Goal: Task Accomplishment & Management: Complete application form

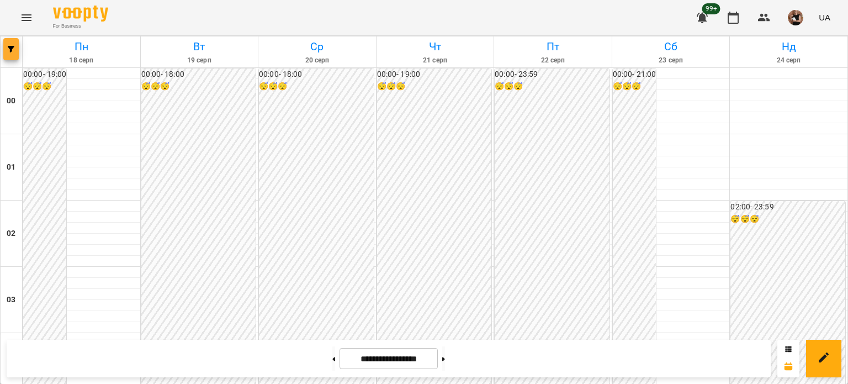
click at [9, 48] on icon "button" at bounding box center [11, 49] width 7 height 7
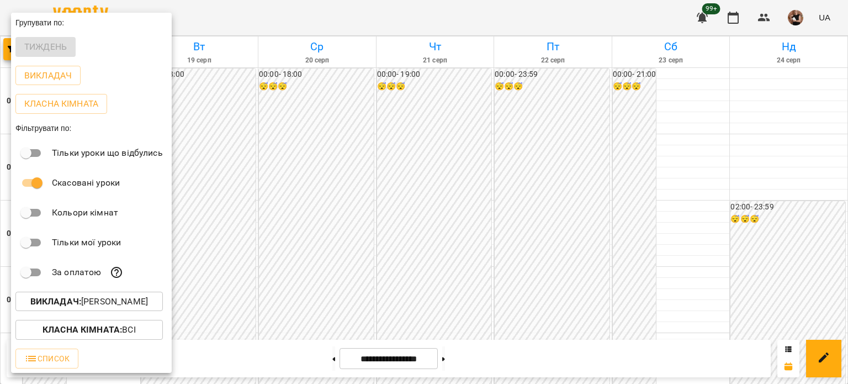
click at [91, 304] on p "Викладач : [PERSON_NAME]" at bounding box center [89, 301] width 118 height 13
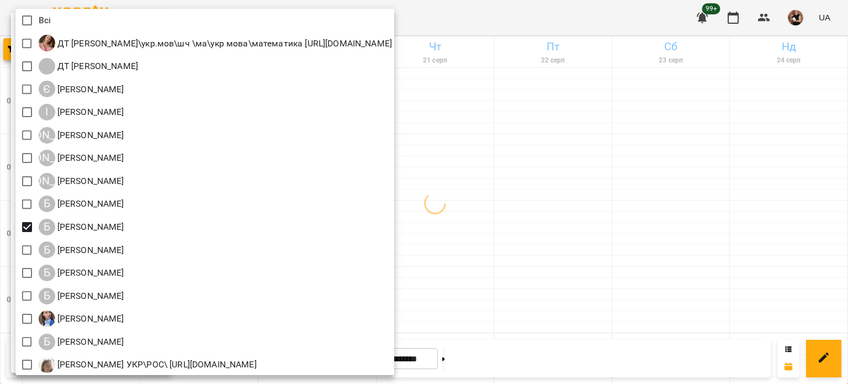
click at [565, 221] on div at bounding box center [424, 192] width 848 height 384
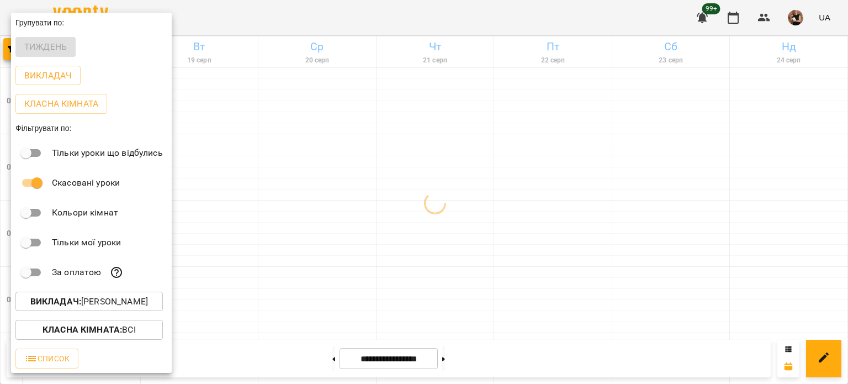
click at [565, 220] on div at bounding box center [424, 192] width 848 height 384
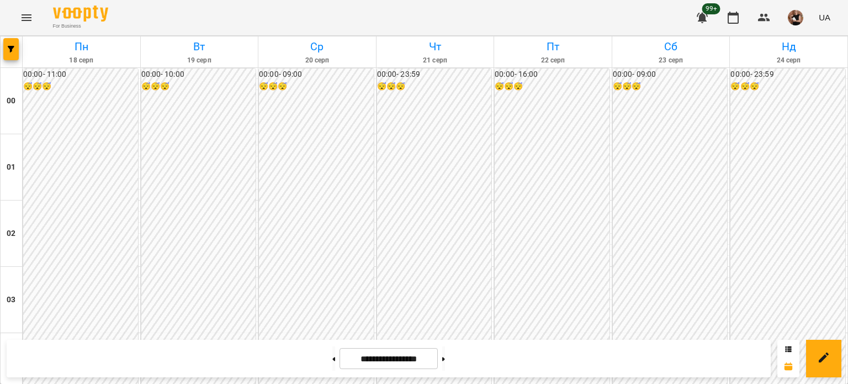
scroll to position [939, 0]
click at [445, 363] on button at bounding box center [443, 358] width 3 height 24
click at [445, 367] on button at bounding box center [443, 358] width 3 height 24
type input "**********"
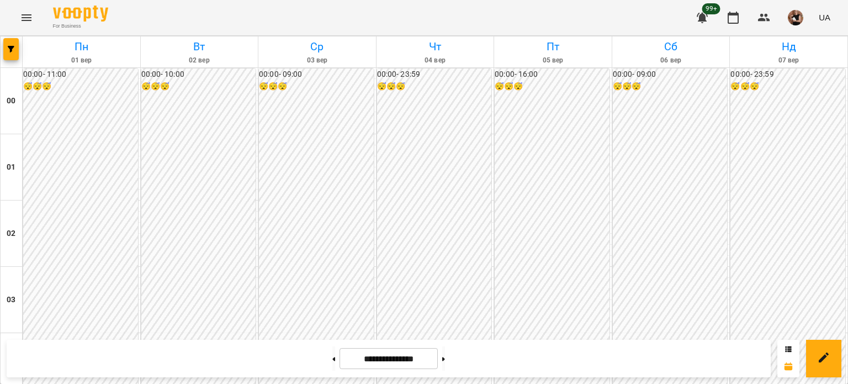
scroll to position [1323, 0]
click at [9, 43] on button "button" at bounding box center [10, 49] width 15 height 22
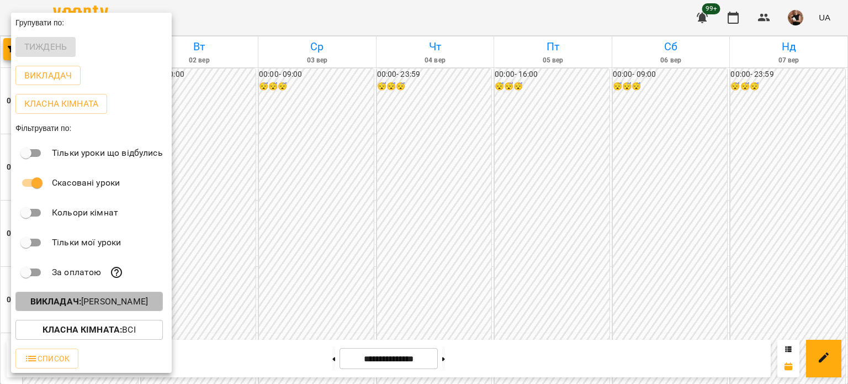
click at [80, 300] on p "Викладач : [PERSON_NAME]" at bounding box center [89, 301] width 118 height 13
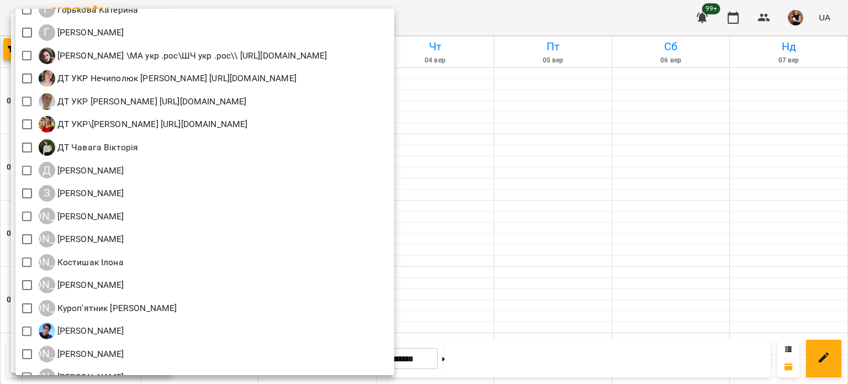
scroll to position [773, 0]
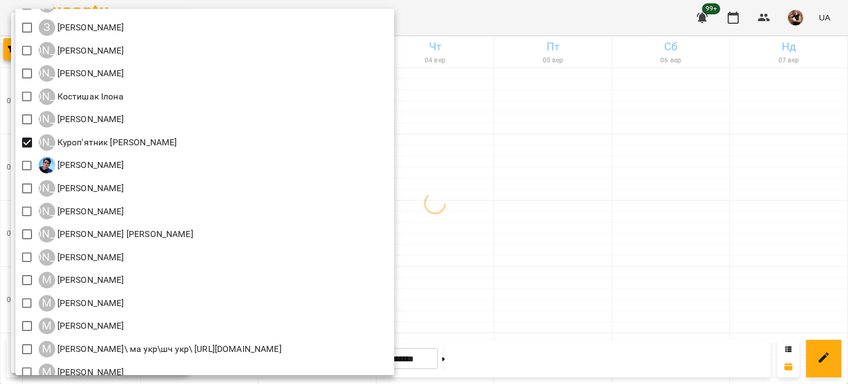
click at [634, 209] on div at bounding box center [424, 192] width 848 height 384
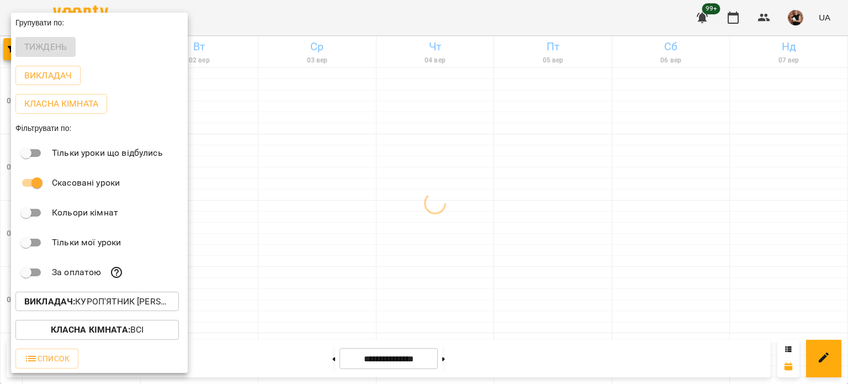
click at [653, 231] on div at bounding box center [424, 192] width 848 height 384
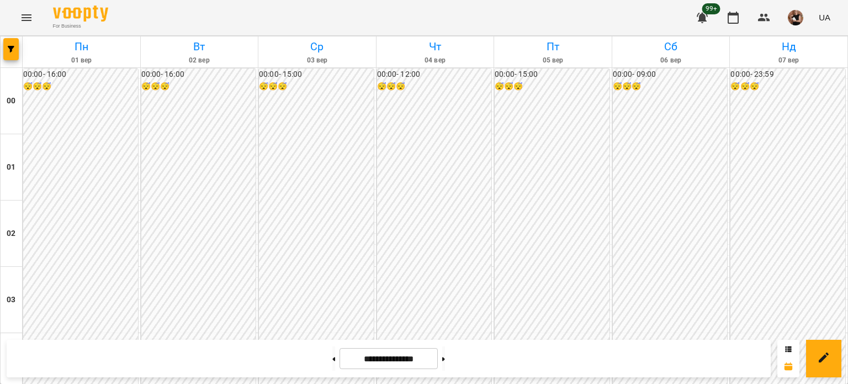
scroll to position [1268, 0]
